Goal: Find specific page/section: Find specific page/section

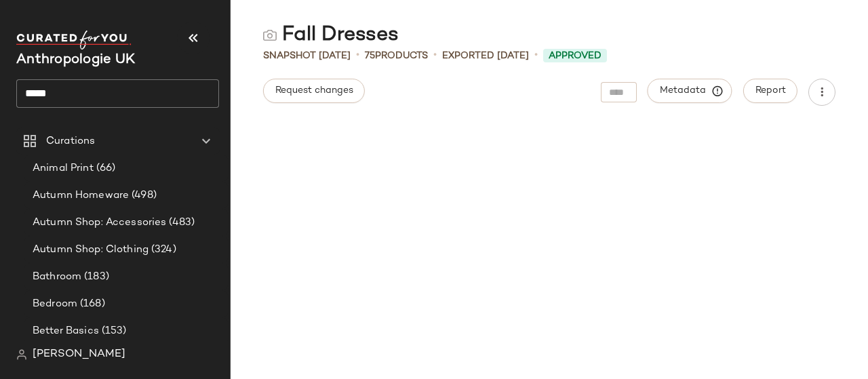
scroll to position [485, 0]
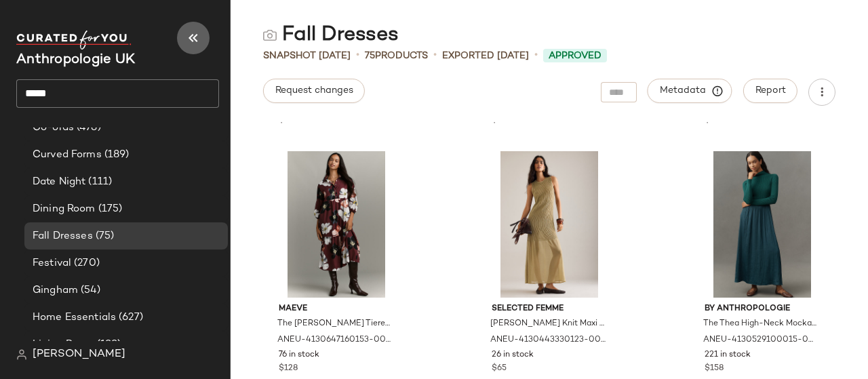
click at [186, 37] on icon "button" at bounding box center [193, 38] width 16 height 16
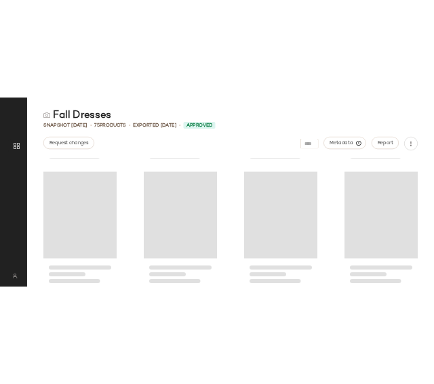
scroll to position [259, 0]
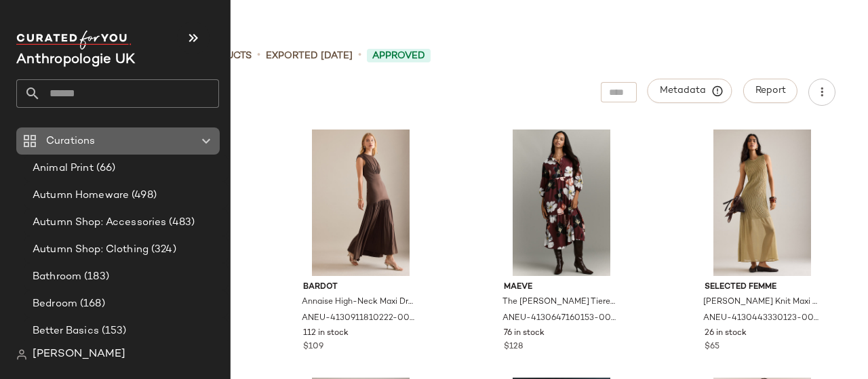
click at [75, 148] on span "Curations" at bounding box center [70, 142] width 49 height 16
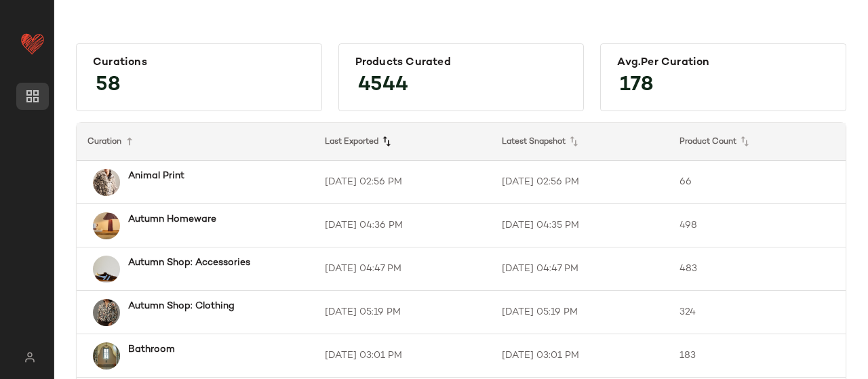
click at [388, 147] on icon at bounding box center [386, 142] width 16 height 16
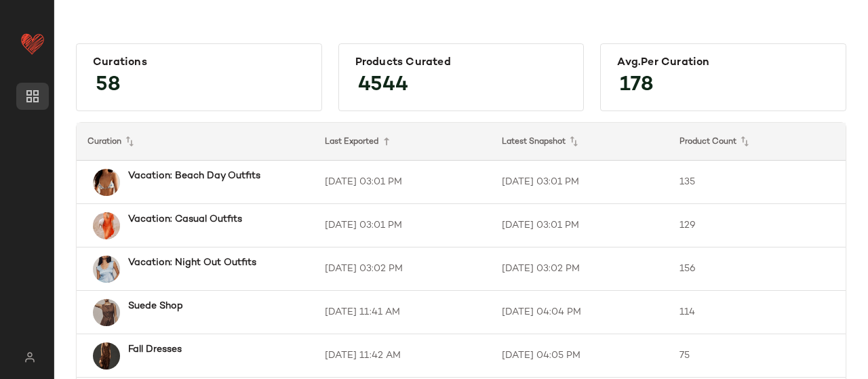
click at [388, 147] on icon at bounding box center [386, 142] width 16 height 16
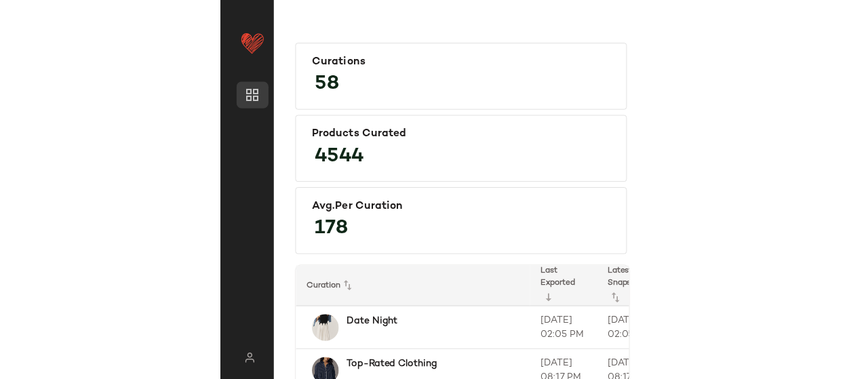
scroll to position [87, 0]
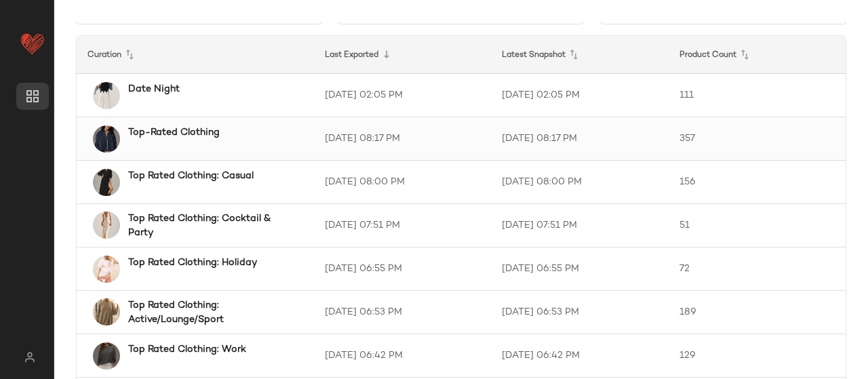
click at [186, 136] on b "Top-Rated Clothing" at bounding box center [174, 132] width 92 height 14
